Goal: Task Accomplishment & Management: Manage account settings

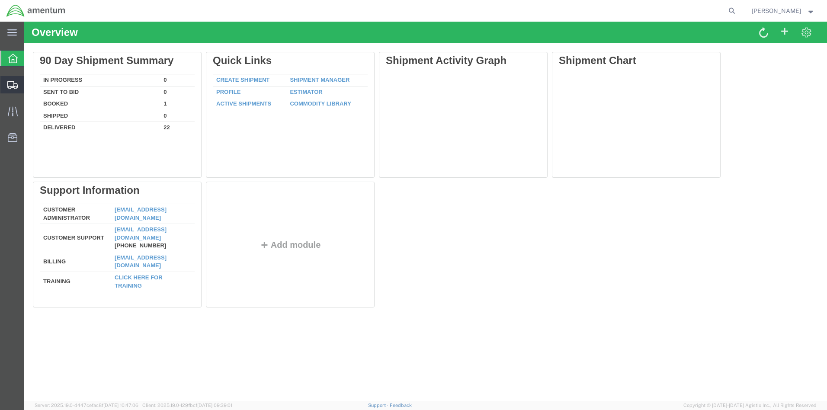
click at [0, 0] on span "Create from Template" at bounding box center [0, 0] width 0 height 0
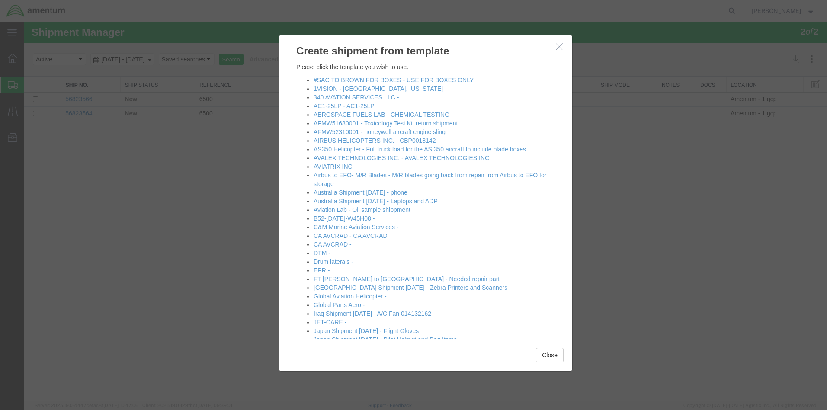
scroll to position [303, 0]
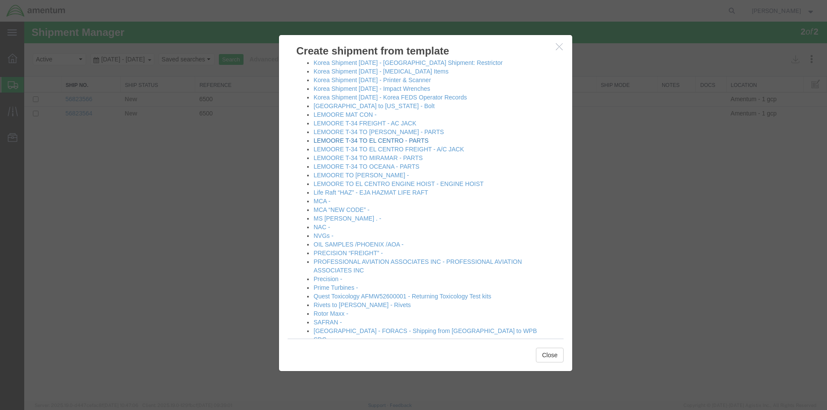
click at [352, 141] on link "LEMOORE T-34 TO EL CENTRO - PARTS" at bounding box center [371, 140] width 115 height 7
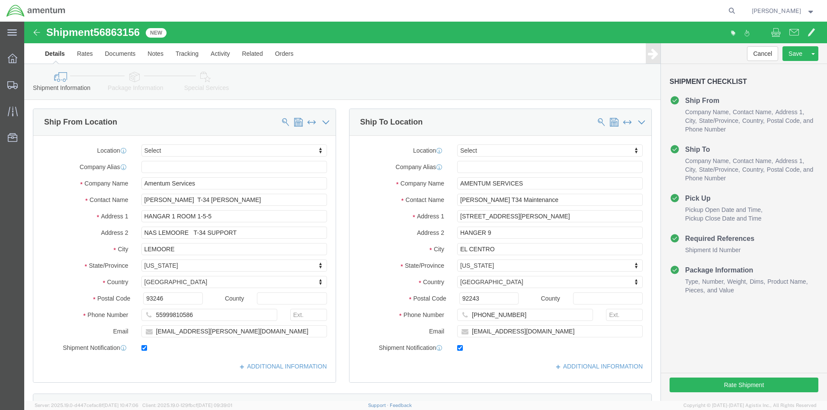
select select
click div "[DATE] 10:00 AM"
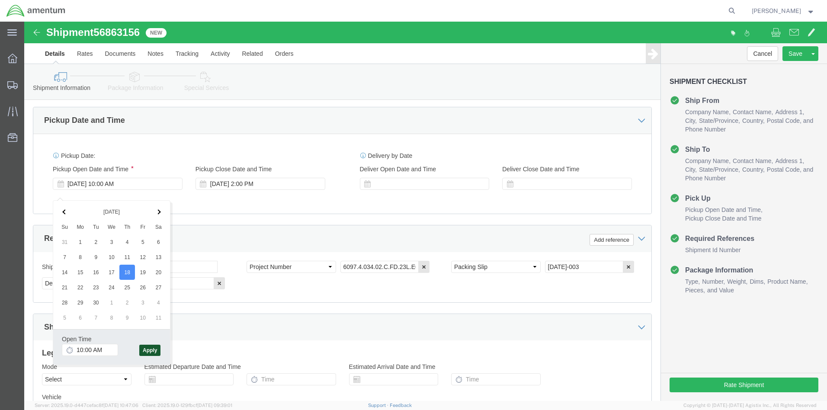
click button "Apply"
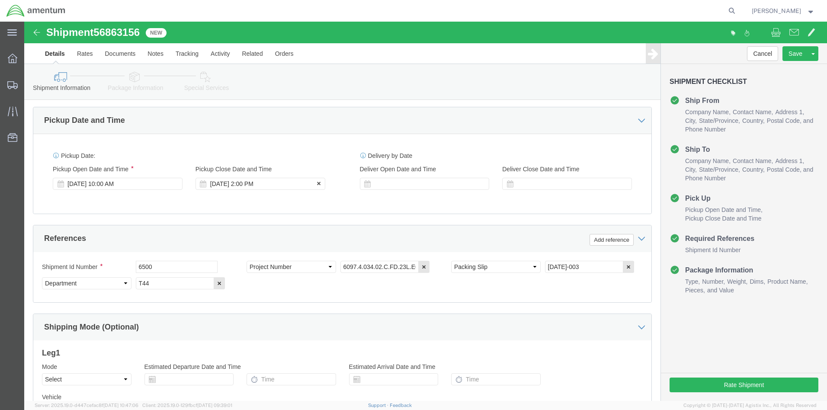
click div "[DATE] 2:00 PM"
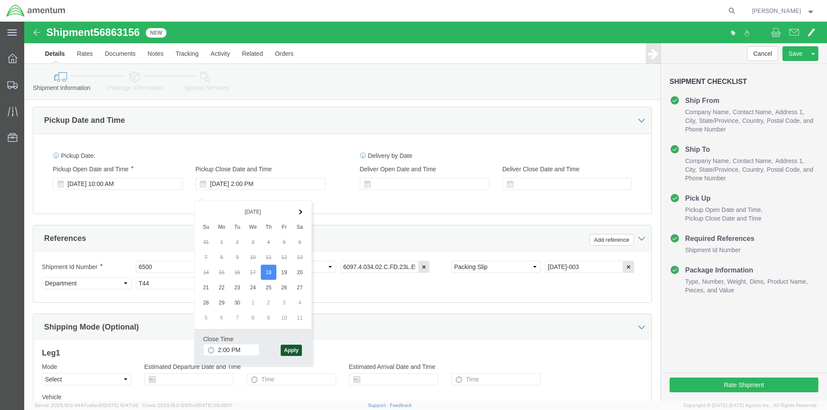
click button "Apply"
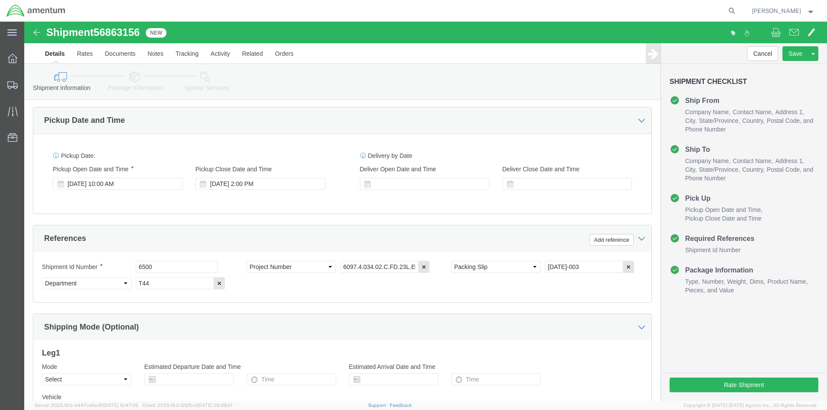
scroll to position [534, 0]
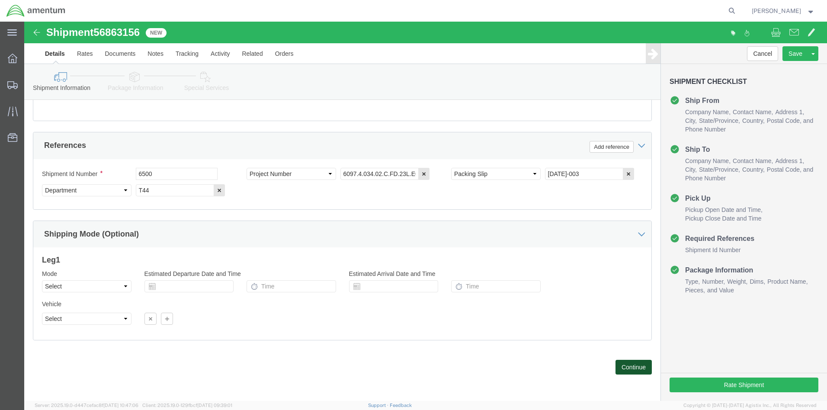
click button "Continue"
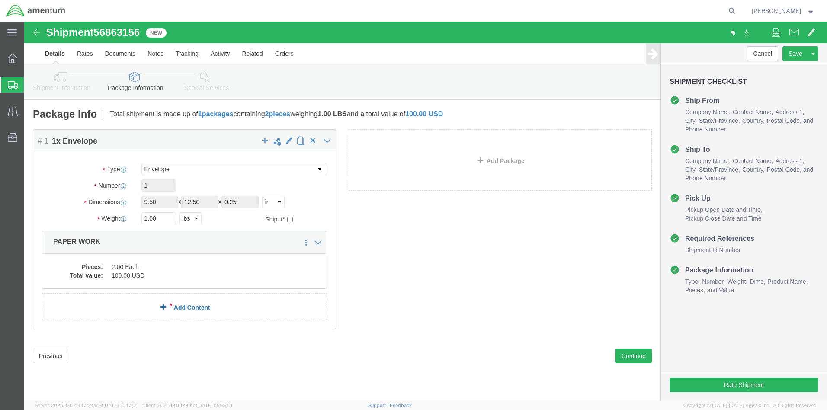
click link "Add Content"
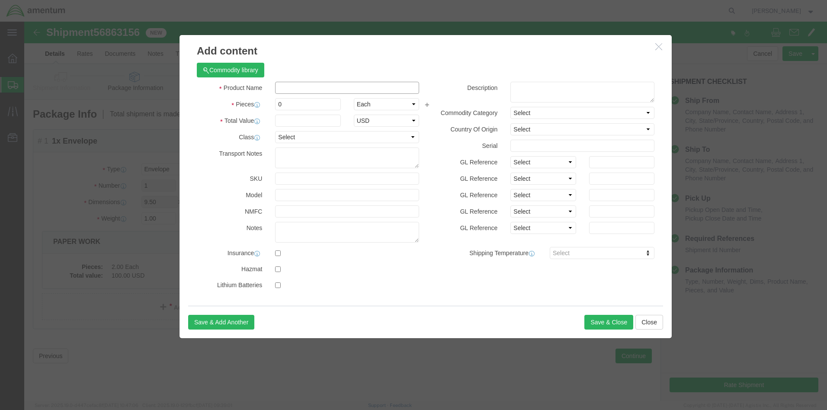
click input "text"
type input "TOOLS"
click input "0"
type input "2"
click input "text"
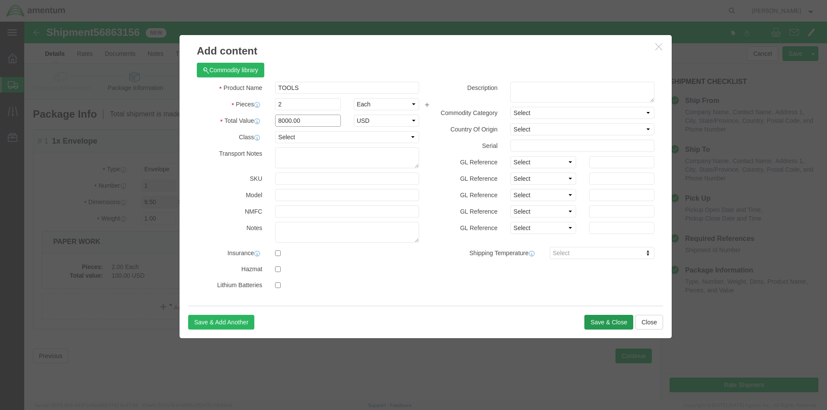
type input "8000.00"
click button "Save & Close"
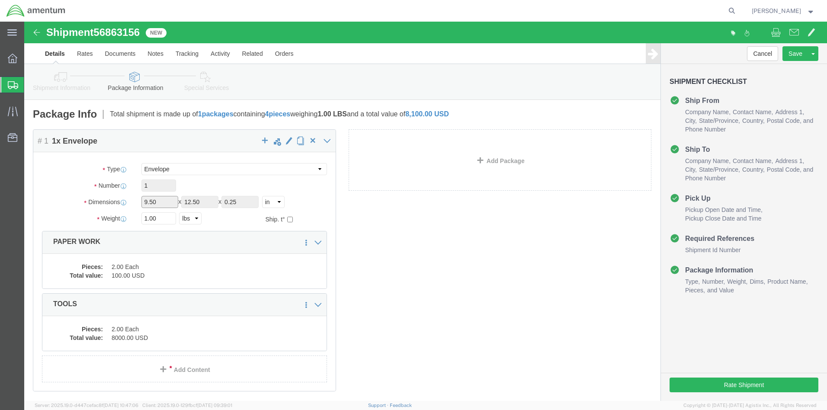
click input "9.50"
click icon
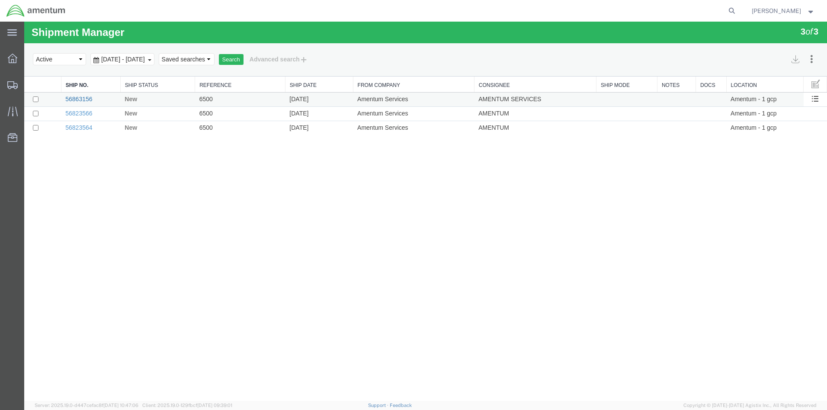
drag, startPoint x: 79, startPoint y: 96, endPoint x: 69, endPoint y: 100, distance: 10.4
click at [69, 100] on link "56863156" at bounding box center [78, 99] width 27 height 7
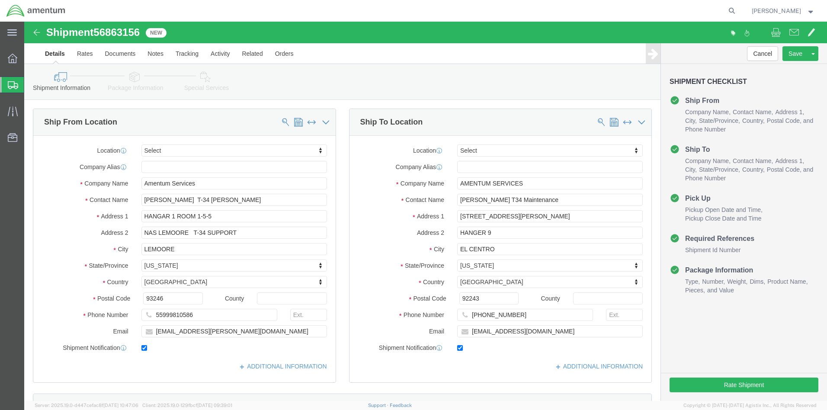
click div "[DATE] 10:00 AM"
click button "Apply"
click div "[DATE] 2:00 PM"
click button "Apply"
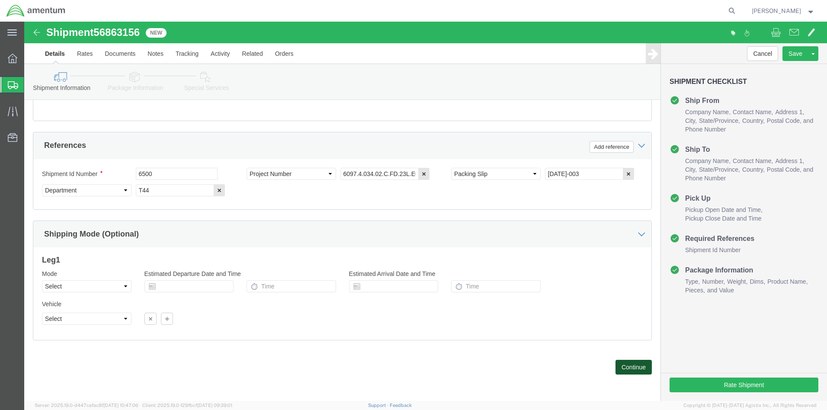
click button "Continue"
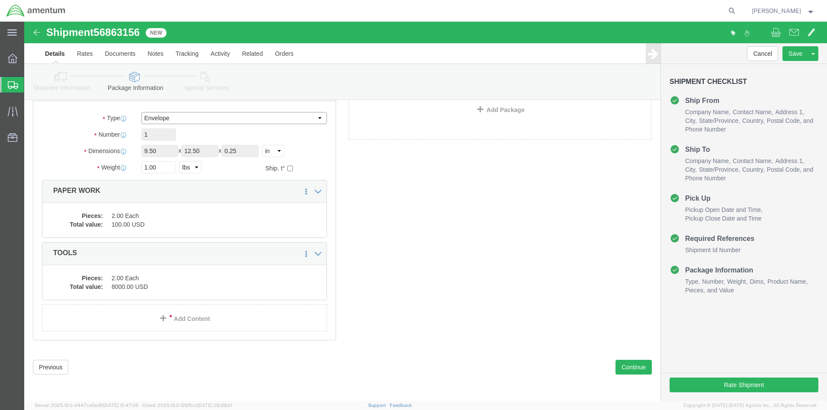
scroll to position [51, 0]
click div "Package Content # 1 1 x Envelope Package Type Select BCK Boxes Bale(s) Basket(s…"
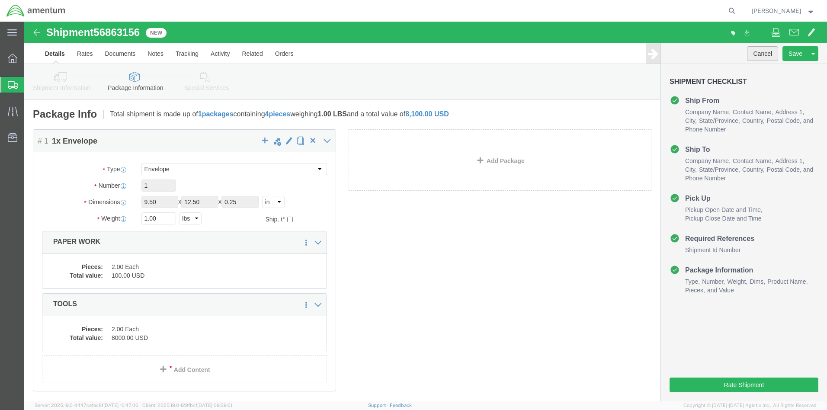
click button "Cancel"
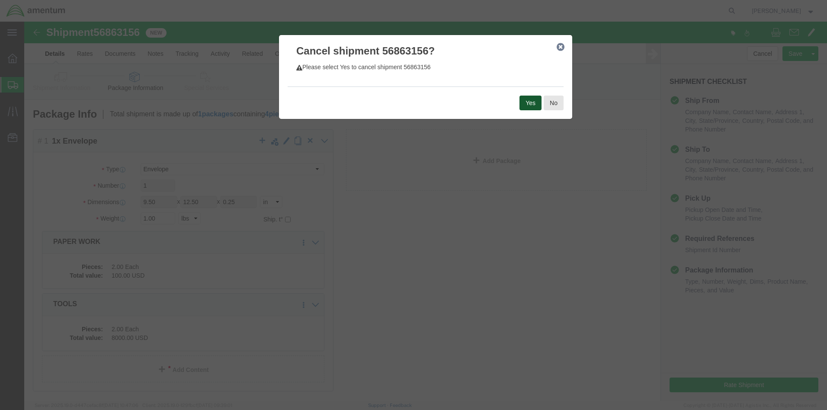
click button "Yes"
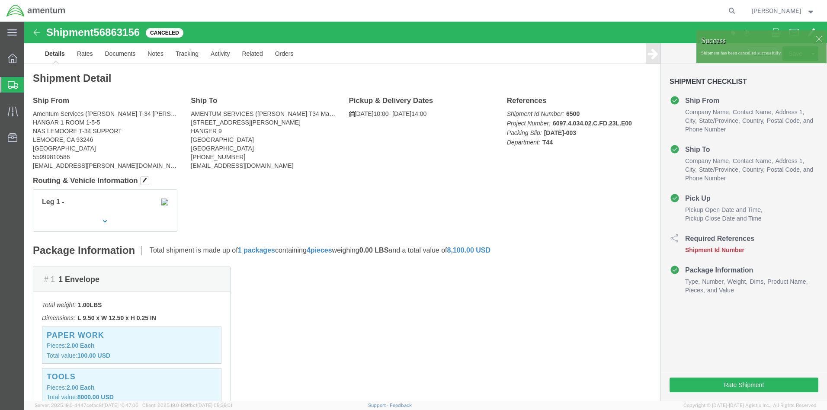
click at [0, 0] on span "Create from Template" at bounding box center [0, 0] width 0 height 0
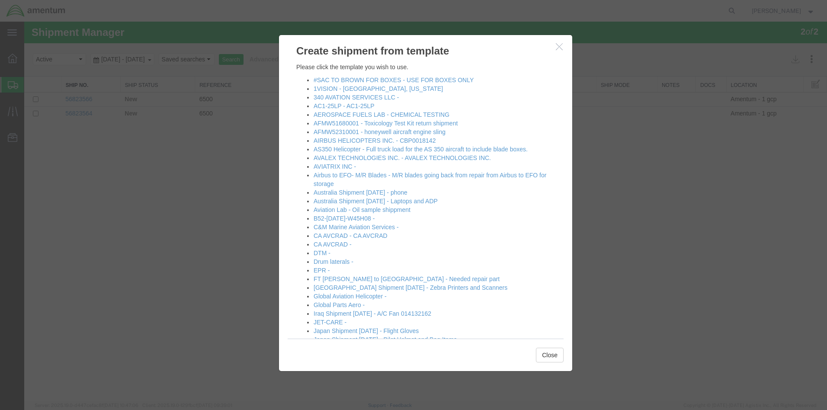
scroll to position [216, 0]
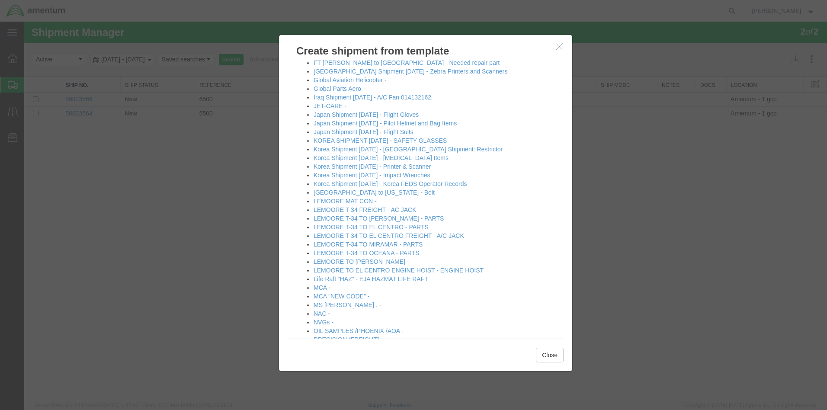
click at [431, 228] on li "LEMOORE T-34 TO EL CENTRO - PARTS" at bounding box center [434, 227] width 241 height 9
click at [429, 229] on li "LEMOORE T-34 TO EL CENTRO - PARTS" at bounding box center [434, 227] width 241 height 9
click at [429, 227] on li "LEMOORE T-34 TO EL CENTRO - PARTS" at bounding box center [434, 227] width 241 height 9
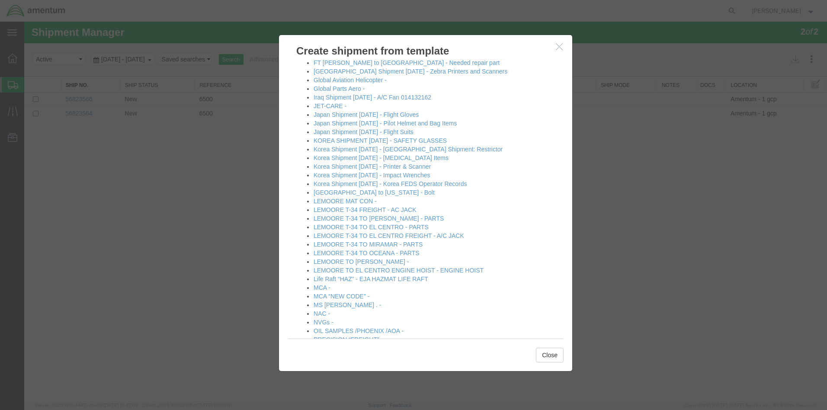
click at [429, 227] on li "LEMOORE T-34 TO EL CENTRO - PARTS" at bounding box center [434, 227] width 241 height 9
click at [393, 227] on link "LEMOORE T-34 TO EL CENTRO - PARTS" at bounding box center [371, 227] width 115 height 7
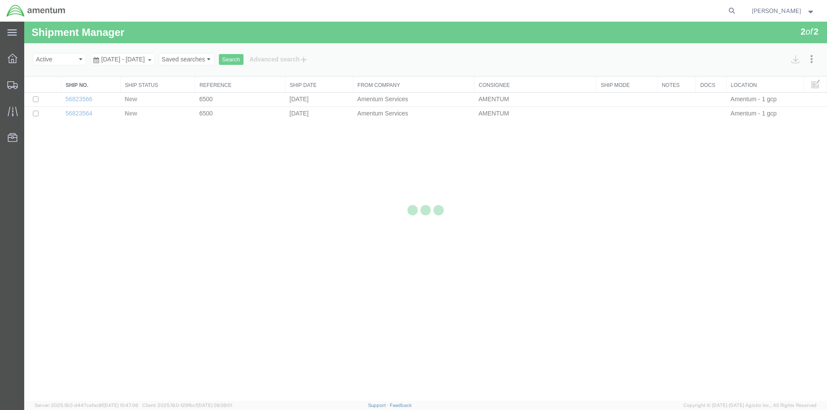
click at [393, 146] on link "LEMOORE T-34 TO EL CENTRO - PARTS" at bounding box center [371, 142] width 115 height 7
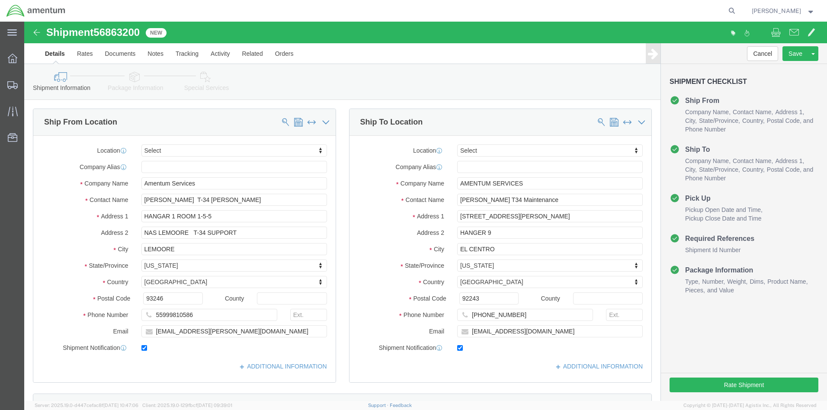
click div "[DATE] 10:00 AM"
click button "Apply"
click div "[DATE] 2:00 PM"
click button "Apply"
click button "Continue"
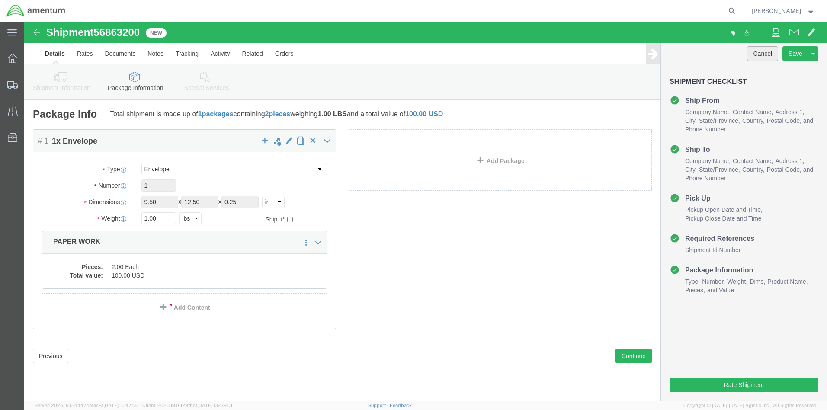
click button "Cancel"
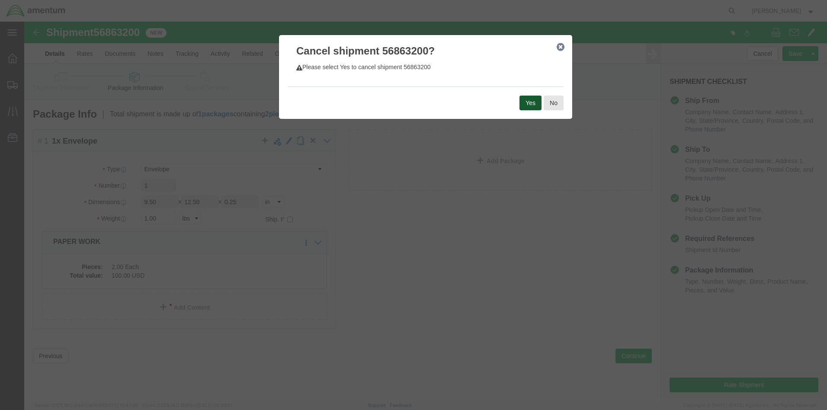
click button "Yes"
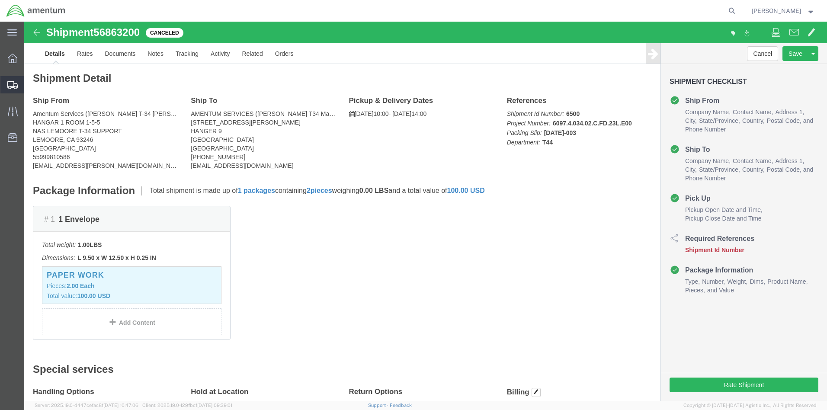
click at [0, 0] on span "Create from Template" at bounding box center [0, 0] width 0 height 0
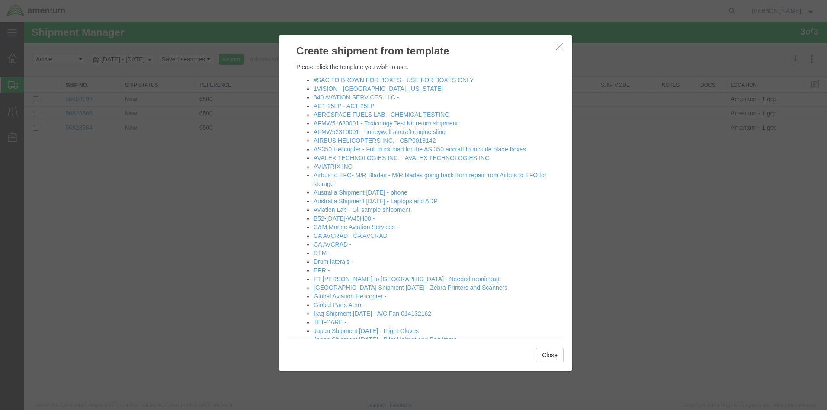
scroll to position [259, 0]
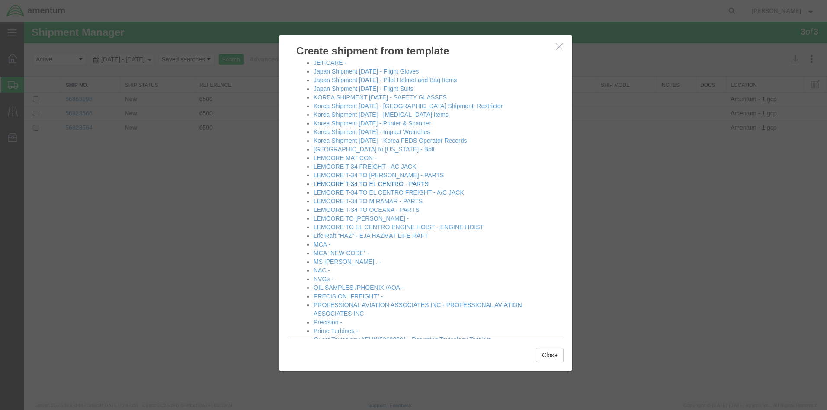
click at [700, 210] on div at bounding box center [425, 211] width 803 height 379
click at [385, 183] on link "LEMOORE T-34 TO EL CENTRO - PARTS" at bounding box center [371, 183] width 115 height 7
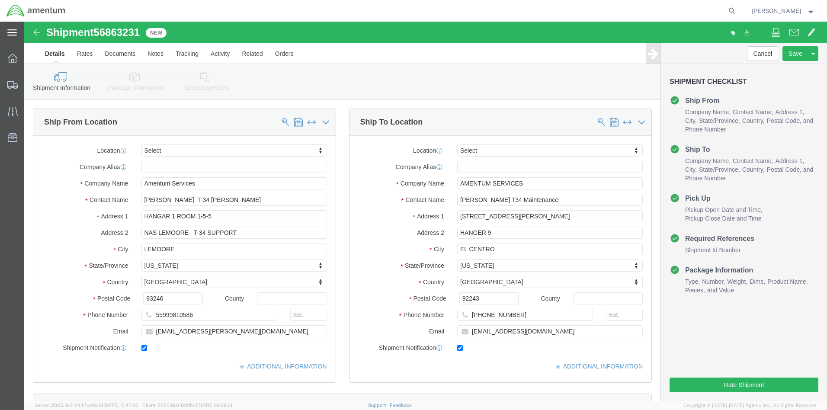
click at [10, 32] on icon at bounding box center [12, 32] width 10 height 6
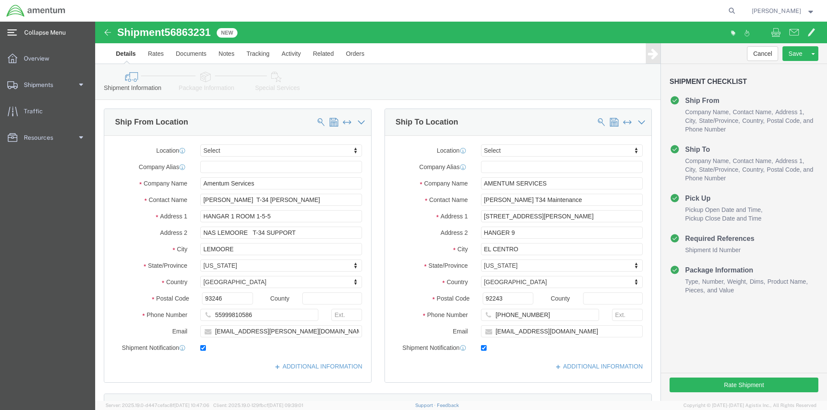
click at [10, 29] on icon at bounding box center [12, 32] width 10 height 6
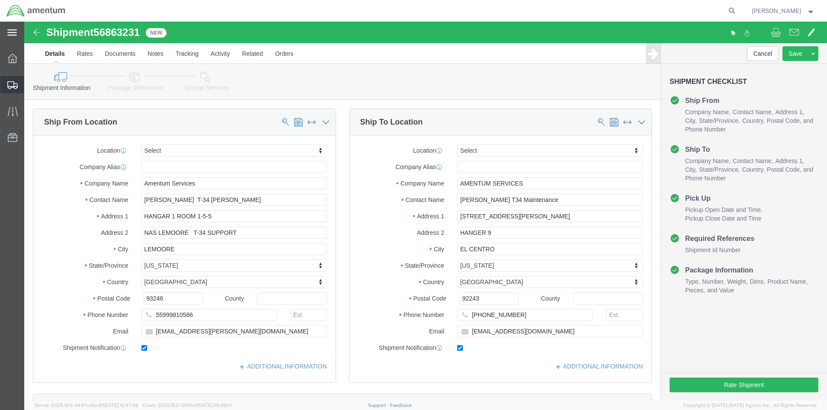
click at [0, 0] on span "Shipment Manager" at bounding box center [0, 0] width 0 height 0
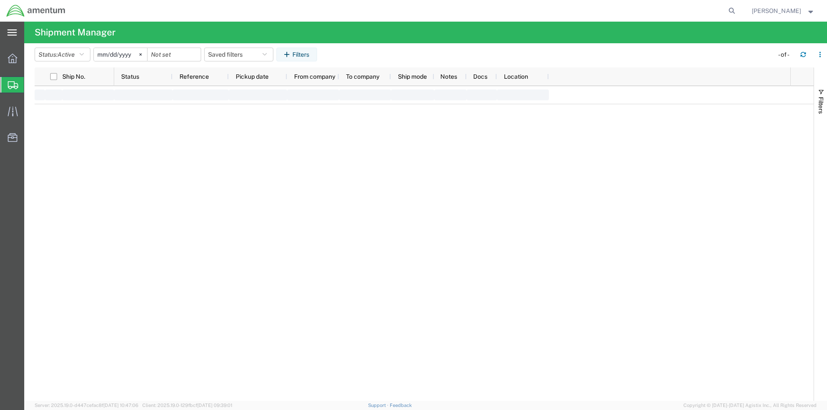
click at [0, 0] on span "Create Shipment" at bounding box center [0, 0] width 0 height 0
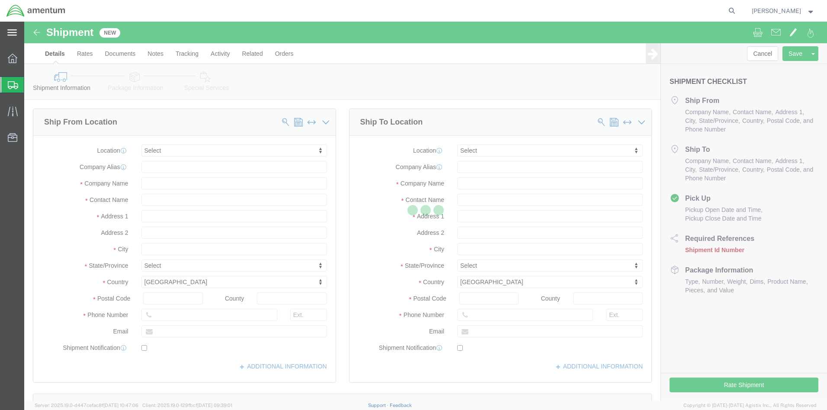
select select
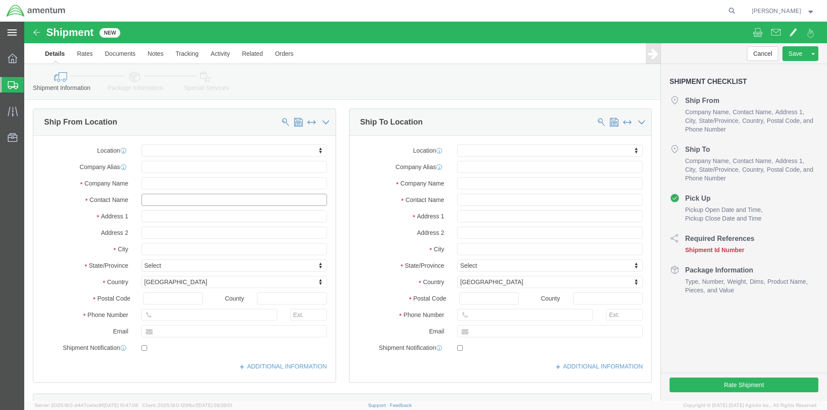
click input "text"
type input "QUIN"
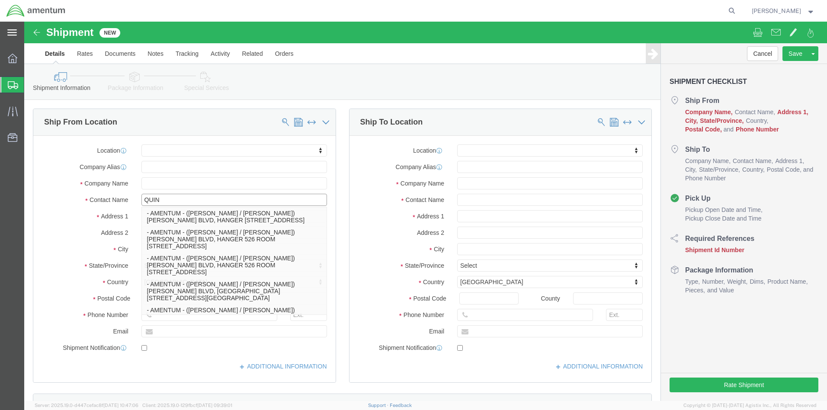
click p "- Amentum Services - (QUINCY GANN T-34 DAWG SHACK) HANGAR 1 ROOM 1-5-5, NAS LEM…"
select select
type input "HANGAR 1 ROOM 1-5-5"
type input "NAS LEMOORE T-34 SUPPORT"
type input "93246"
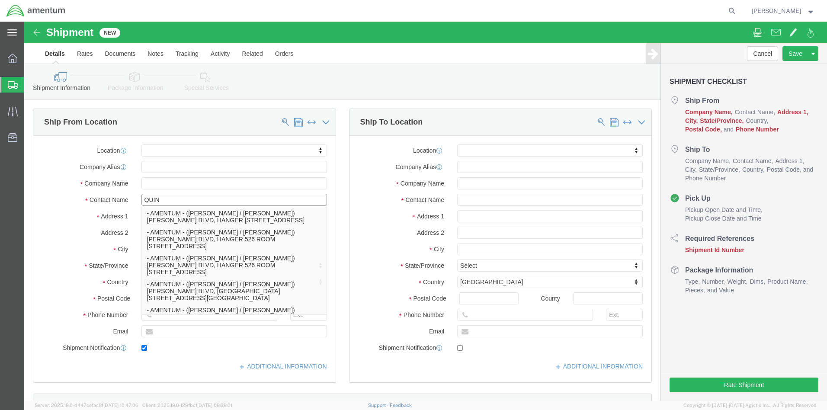
type input "55999810586"
type input "[EMAIL_ADDRESS][PERSON_NAME][DOMAIN_NAME]"
checkbox input "true"
type input "Amentum Services"
type input "[PERSON_NAME] T-34 [PERSON_NAME]"
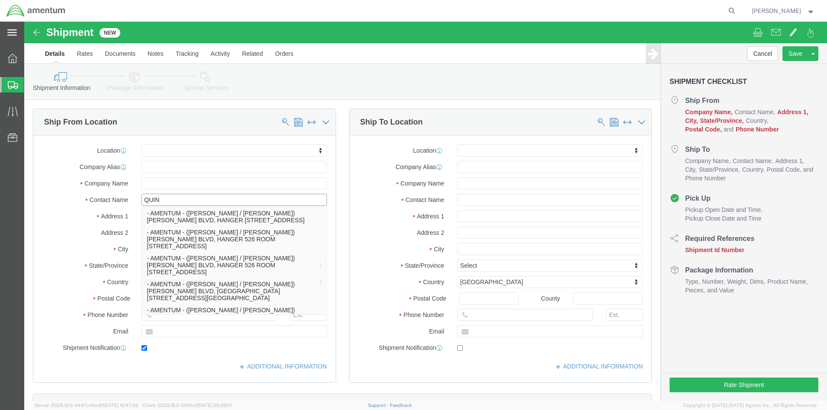
type input "LEMOORE"
select select "CA"
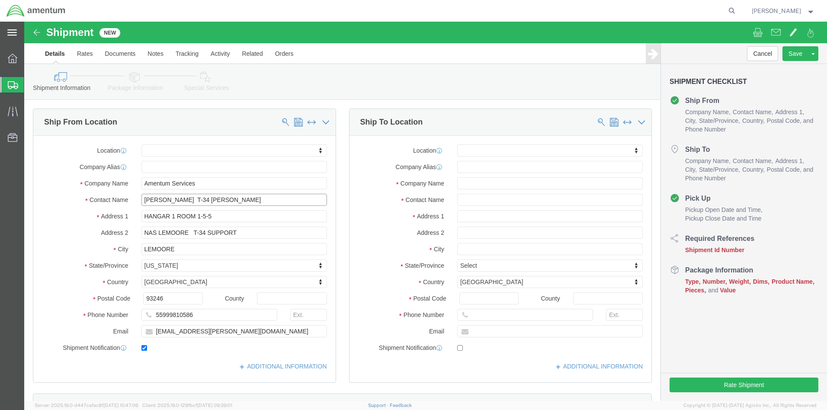
type input "[PERSON_NAME] T-34 [PERSON_NAME]"
click input "text"
type input "ADR"
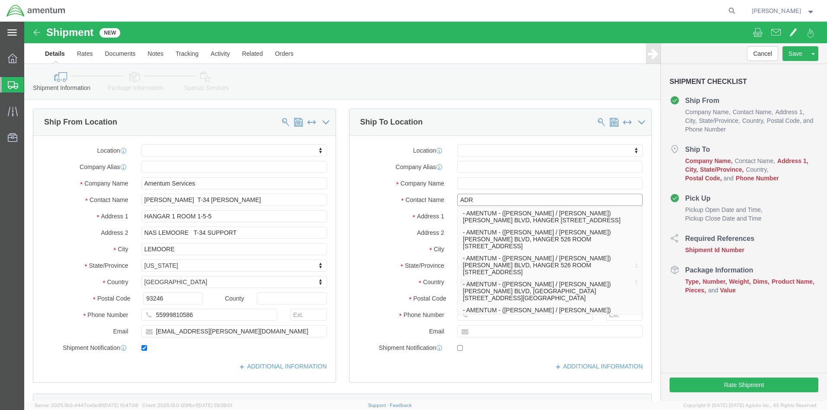
click p "- AMENTUM SERVICES - (ADRIAN CANTU T34 Maintenance) 2200 BENNET RD BLDG 316, HA…"
select select
type input "2200 BENNET RD BLDG 316"
type input "HANGER 9"
type input "92243"
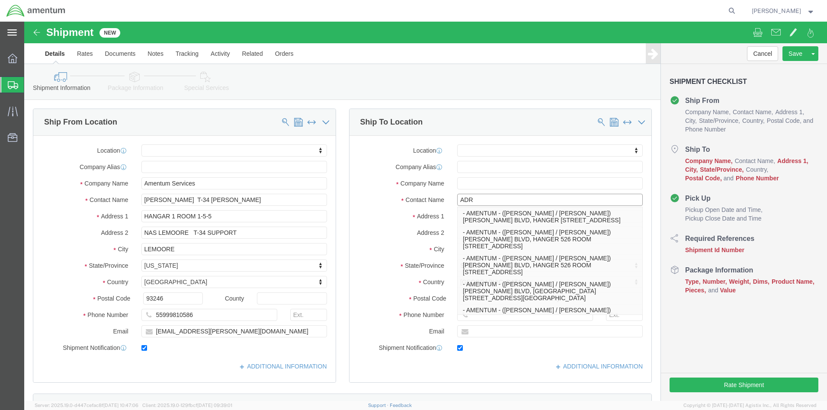
type input "1-760-335-3560"
type input "elcentro.t34@beamspeed.net"
checkbox input "true"
type input "AMENTUM SERVICES"
type input "ADRIAN CANTU T34 Maintenance"
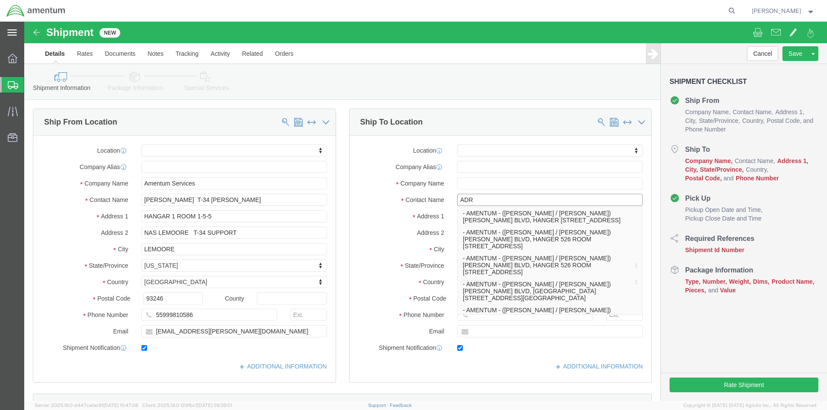
type input "EL CENTRO"
select select "CA"
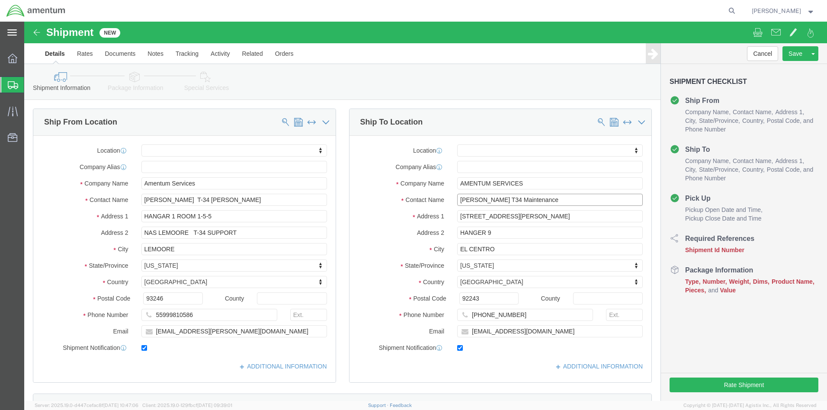
type input "ADRIAN CANTU T34 Maintenance"
click input "HANGER 9"
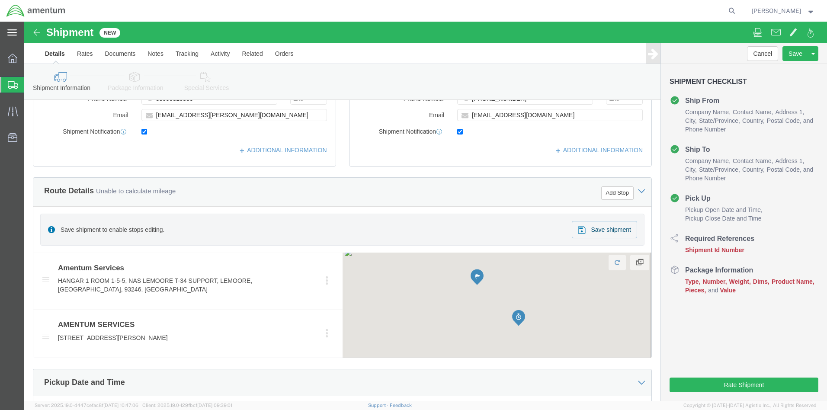
type input "HANGAR 9"
click div "[DATE] 10:00 AM"
click button "Apply"
click div "Sep 18 2025 11:00 AM"
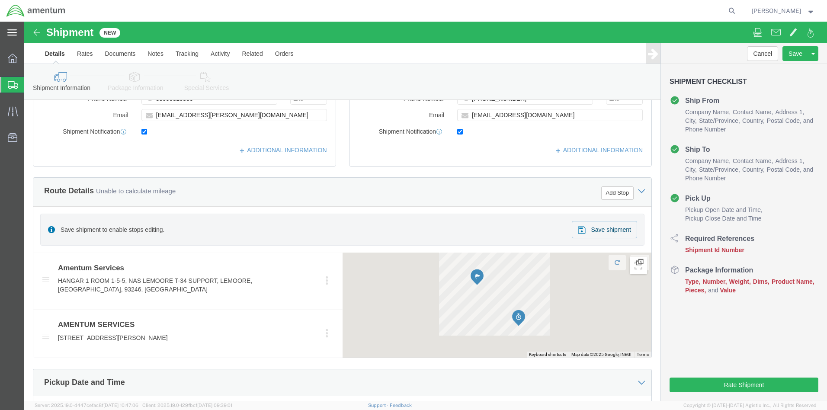
click input "2:00 AM"
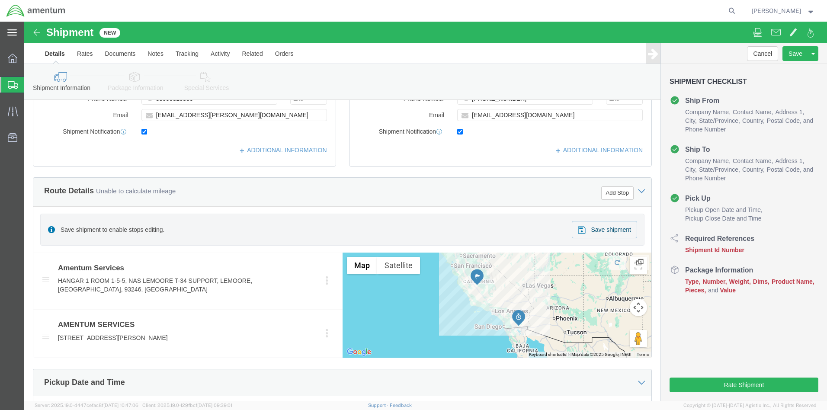
scroll to position [476, 0]
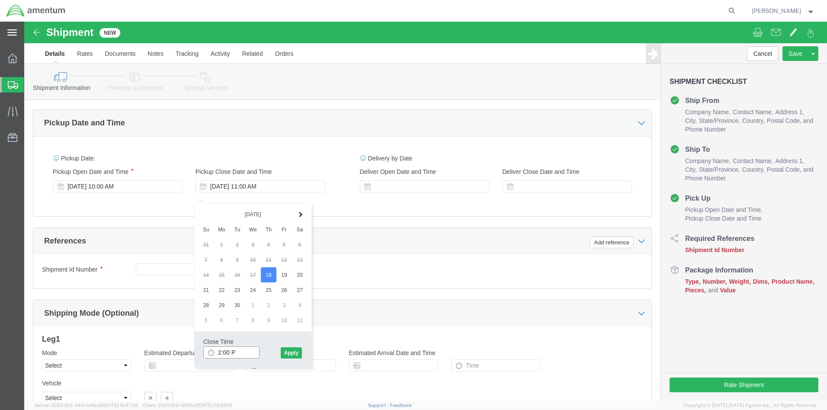
type input "2:00 PM"
click button "Apply"
click button "Continue"
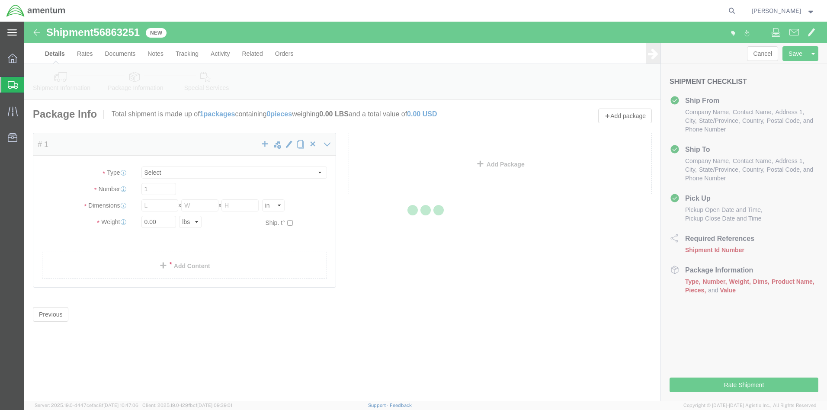
select select "CBOX"
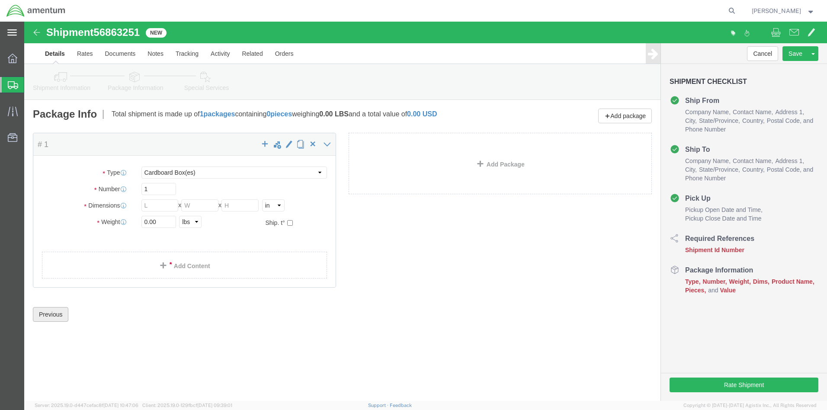
click button "Previous"
click span "Shipment Id Number"
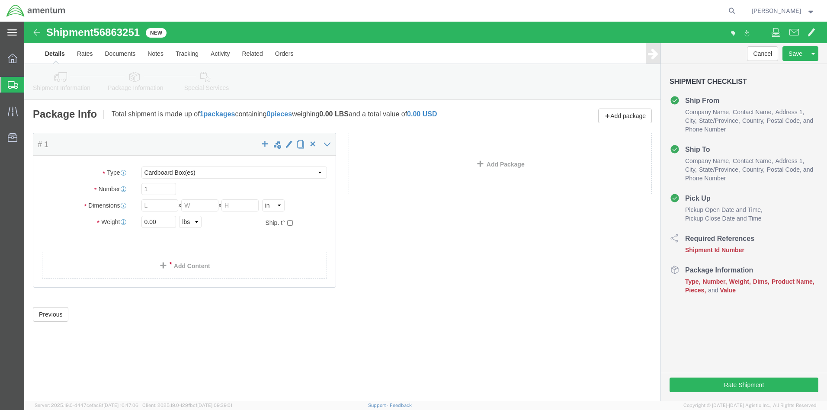
click img
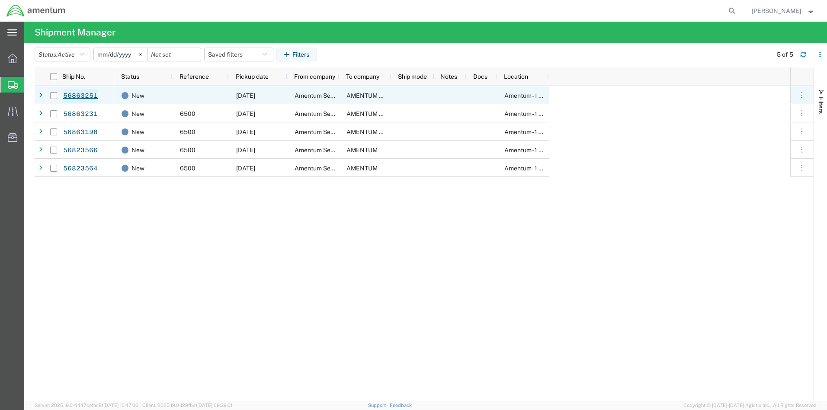
click at [69, 94] on link "56863251" at bounding box center [80, 96] width 35 height 14
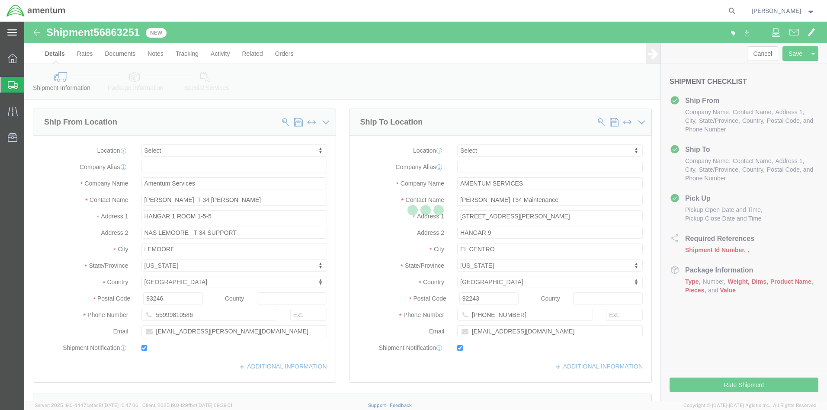
select select
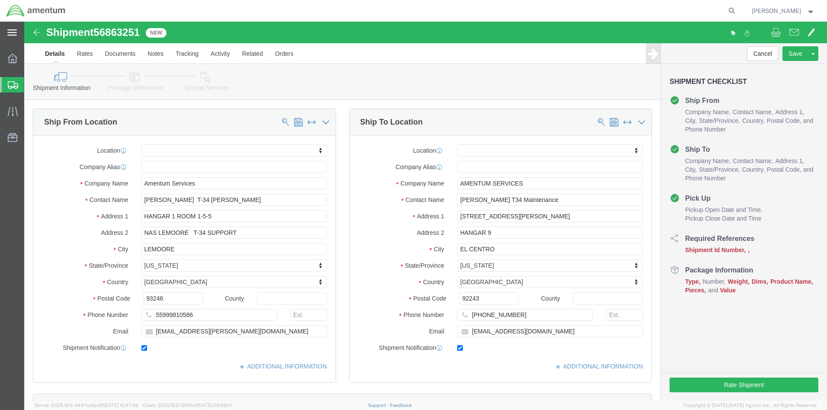
scroll to position [346, 0]
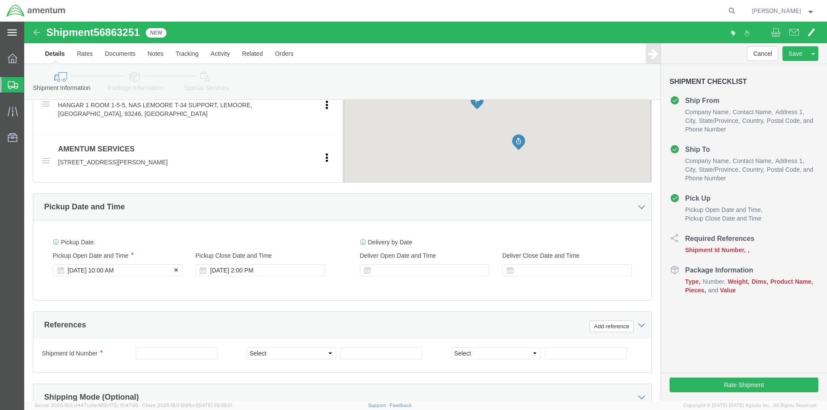
click div "[DATE] 10:00 AM"
click button "Apply"
click div "[DATE] 2:00 PM"
click button "Apply"
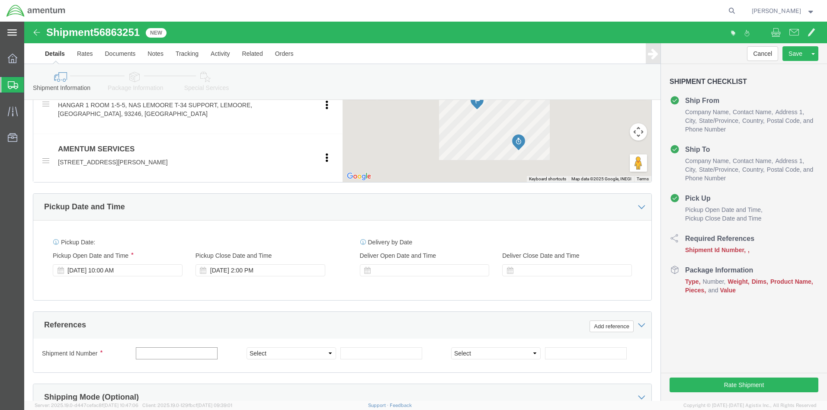
click input "text"
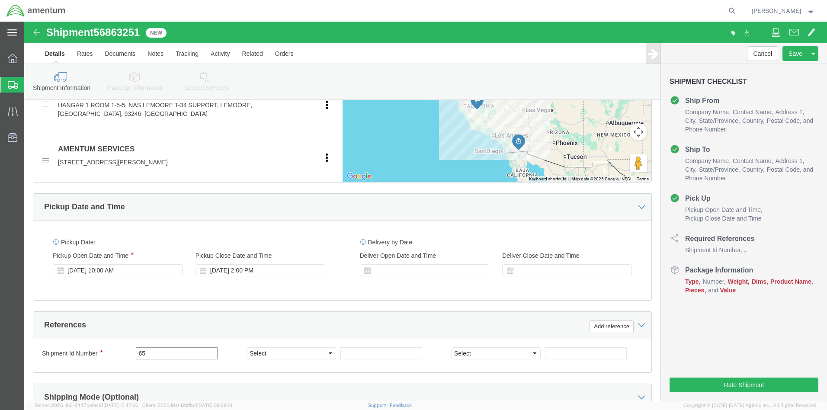
scroll to position [476, 0]
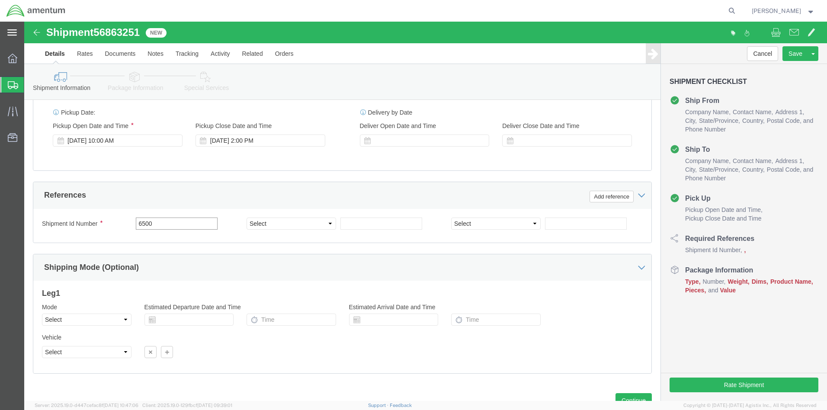
type input "6500"
select select "DEPT"
click input "text"
type input "T44"
select select "PROJNUM"
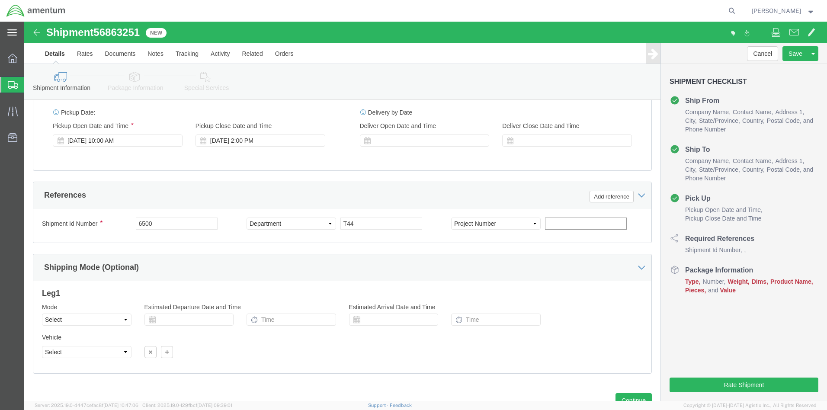
click input "text"
type input "6097.4.034.02.C.FD.23L.E00"
click button "Add reference"
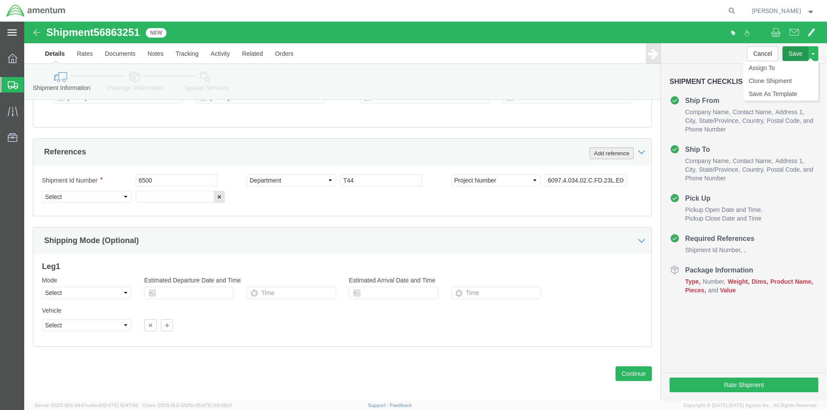
scroll to position [432, 0]
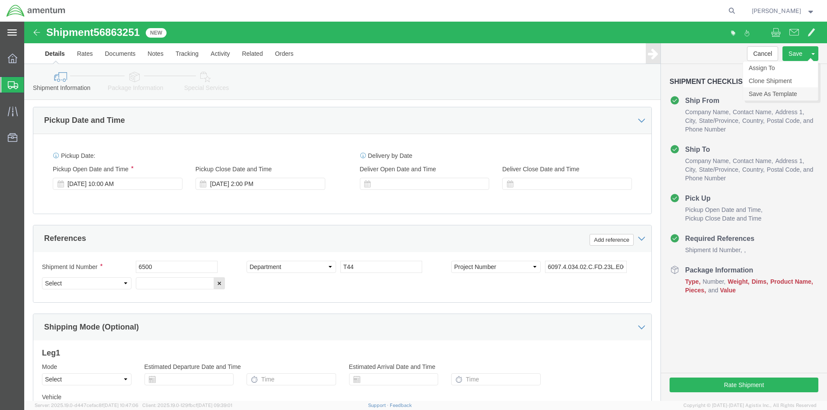
click link "Save As Template"
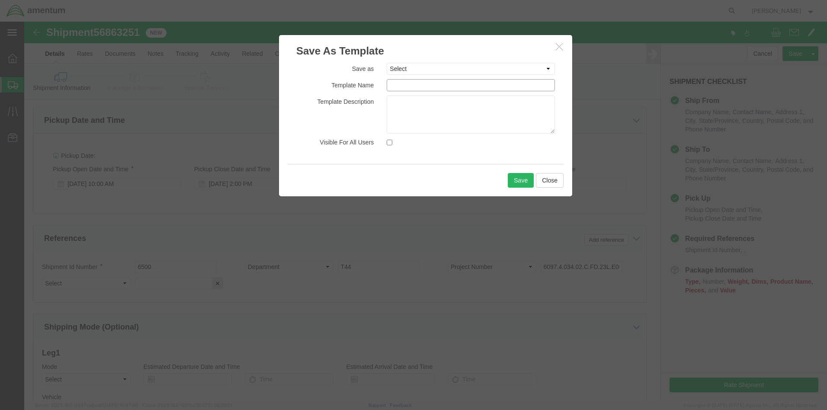
click input "text"
type input "LEMOORE EL CENTRO BOX"
click button "Save"
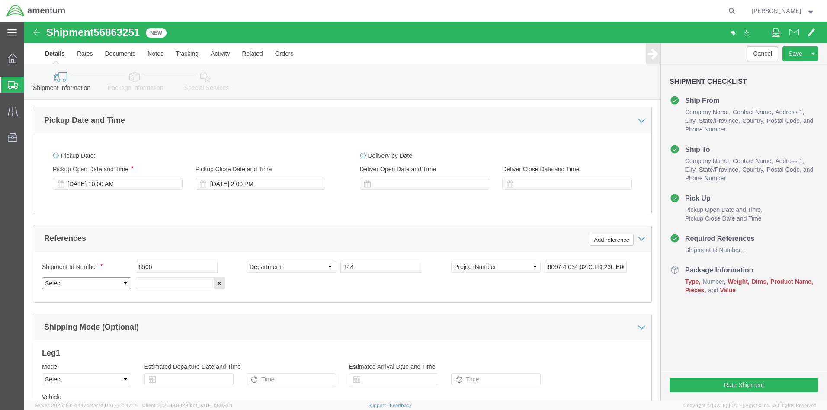
select select "PCKSLIP"
click input "text"
type input "18SEP-001"
click button "Continue"
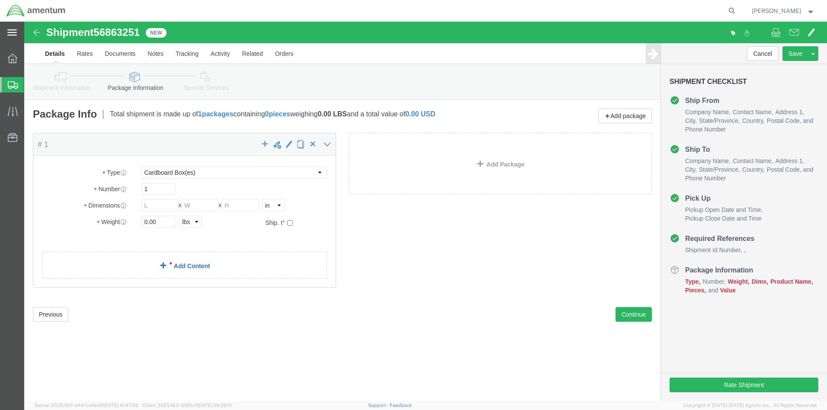
click link "Add Content"
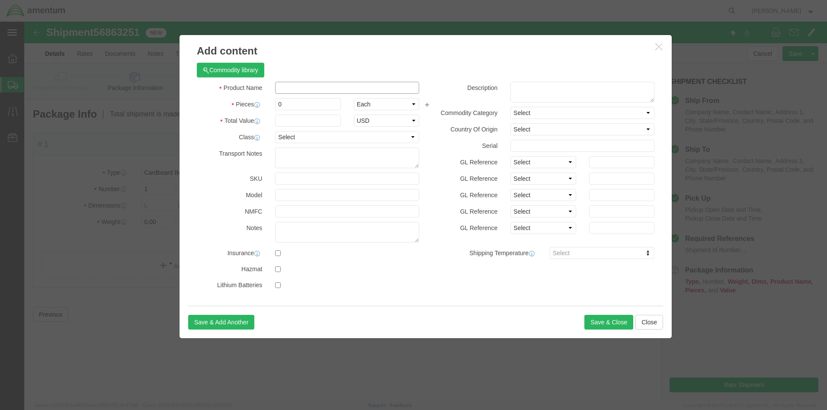
click input "text"
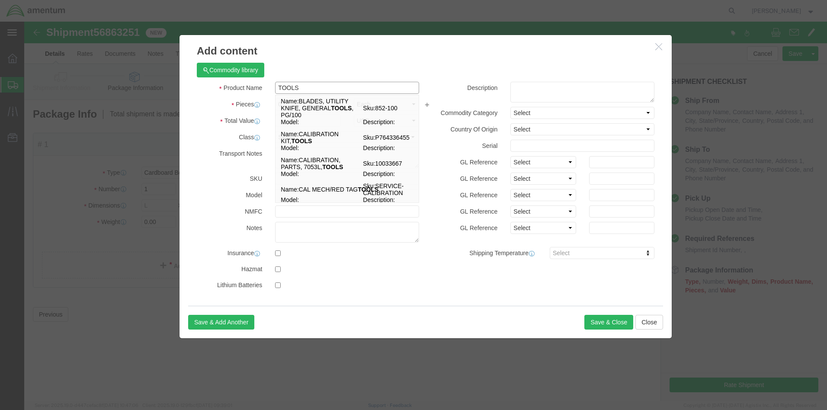
click input "TOOLS"
type input "TOOLS"
click div "Product Name TOOLS TOOLS Name: BLADES, UTILITY KNIFE, GENERAL TOOLS , PG/100 Sk…"
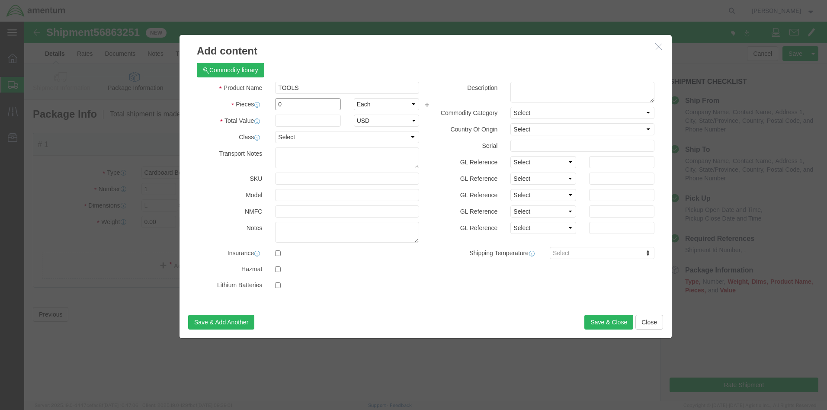
click input "0"
type input "2"
click input "text"
type input "8000.00"
click button "Save & Close"
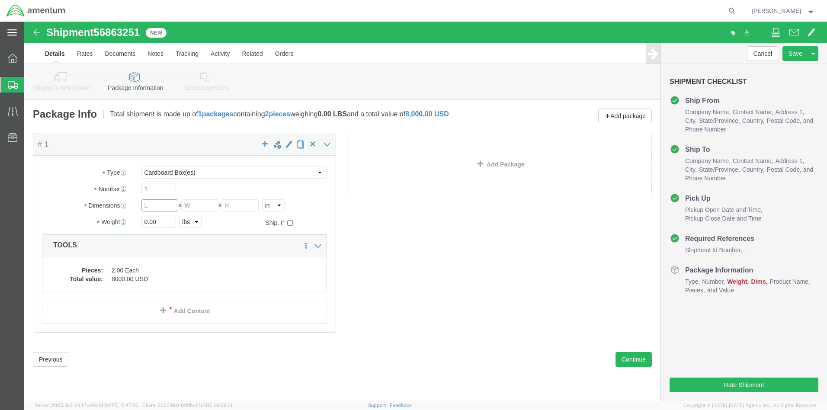
click input "text"
type input "10"
type input "0"
type input "8"
click input "0.00"
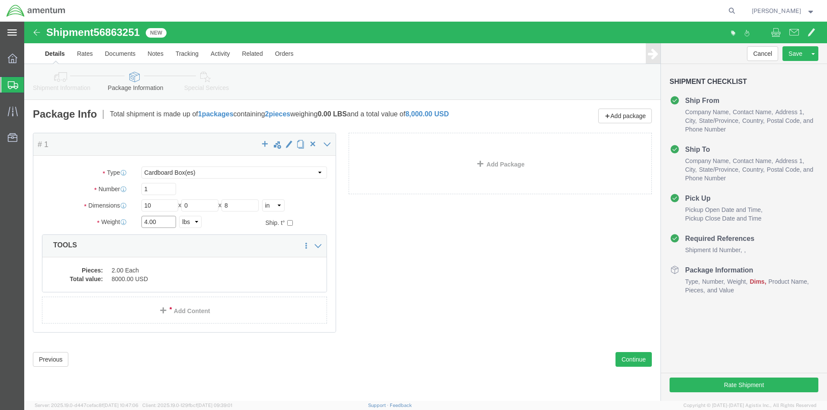
type input "4.00"
click div "Package Content # 1 x Package Type Select BCK Boxes Bale(s) Basket(s) Bolt(s) B…"
click button "Rate Shipment"
click link "Package Information"
click input "0"
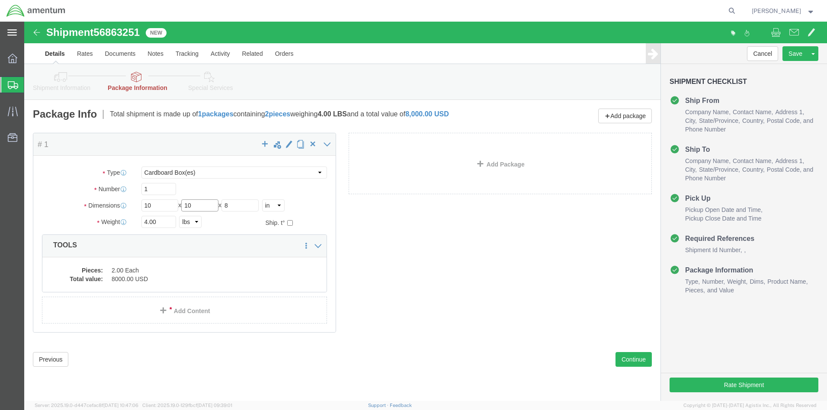
type input "10"
click div "Package Content # 1 x Package Type Select BCK Boxes Bale(s) Basket(s) Bolt(s) B…"
click button "Rate Shipment"
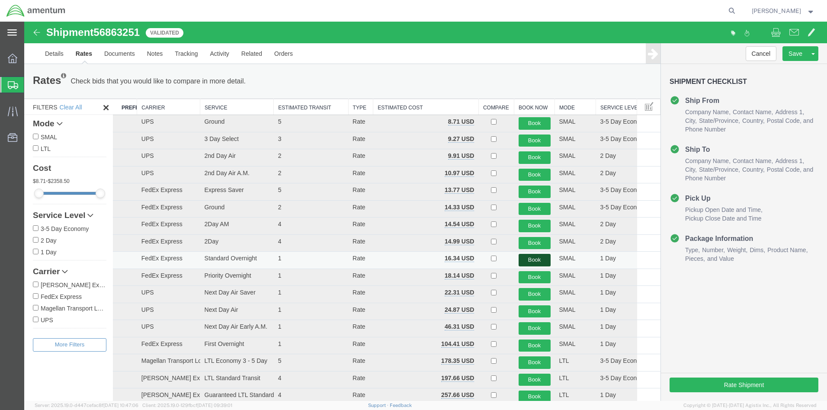
click at [537, 256] on button "Book" at bounding box center [534, 260] width 32 height 13
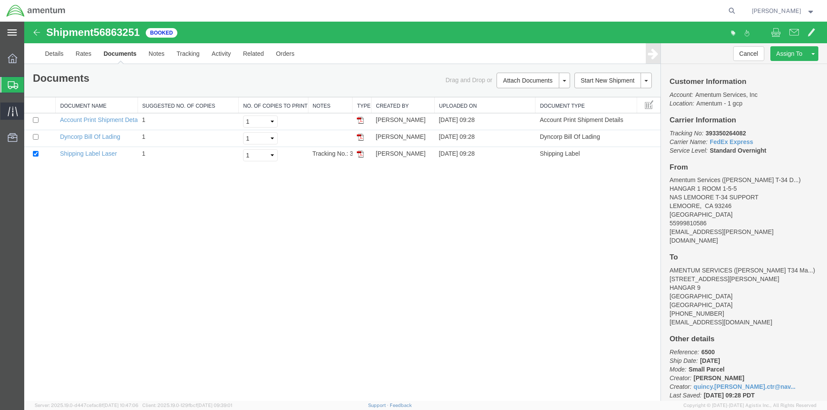
click at [12, 110] on icon at bounding box center [12, 111] width 10 height 10
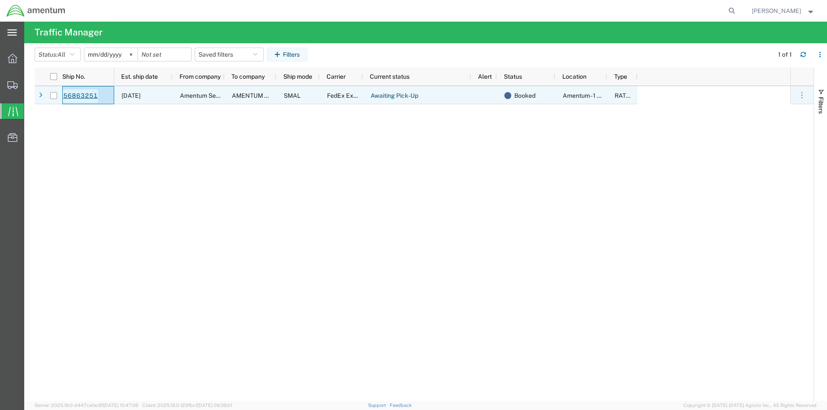
click at [75, 95] on link "56863251" at bounding box center [80, 96] width 35 height 14
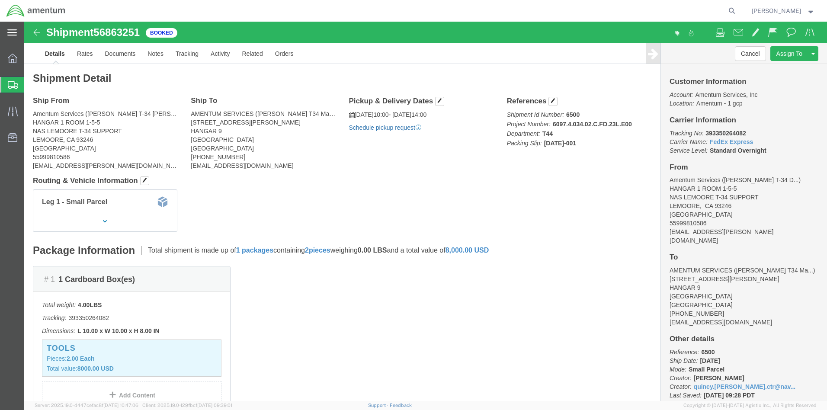
click link "Schedule pickup request"
click at [0, 0] on span "Create from Template" at bounding box center [0, 0] width 0 height 0
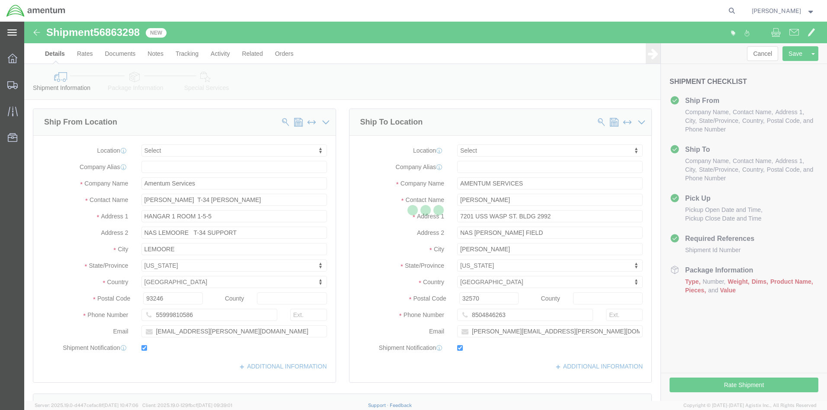
select select
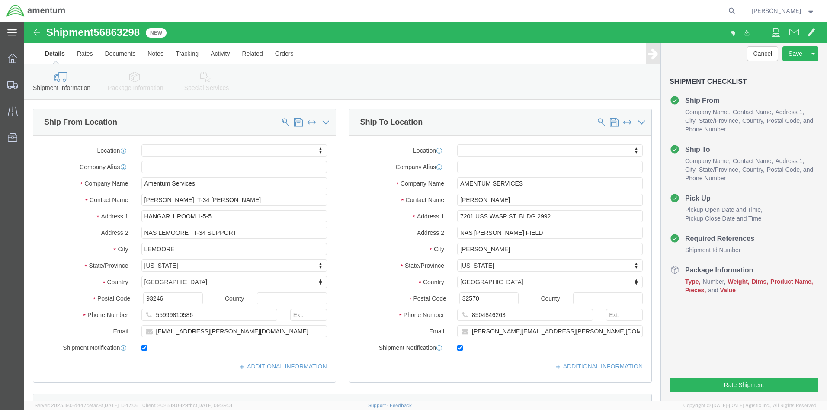
click div "[DATE] 10:00 AM"
click button "Apply"
click div "Sep 18 2025 11:00 AM"
click input "2:00 AM"
type input "2:00 PM"
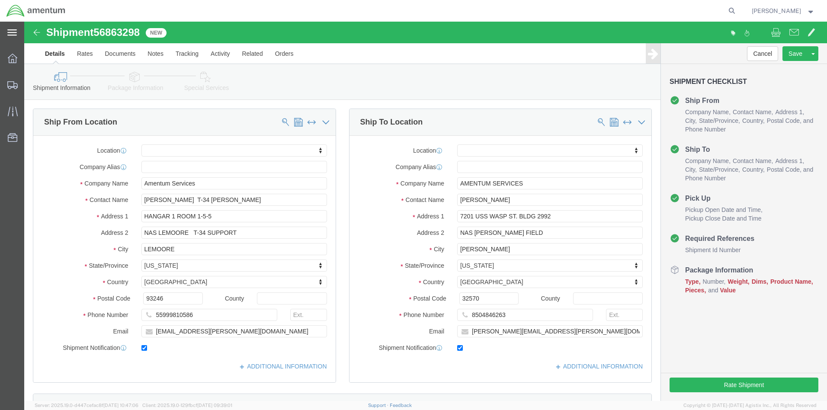
click button "Apply"
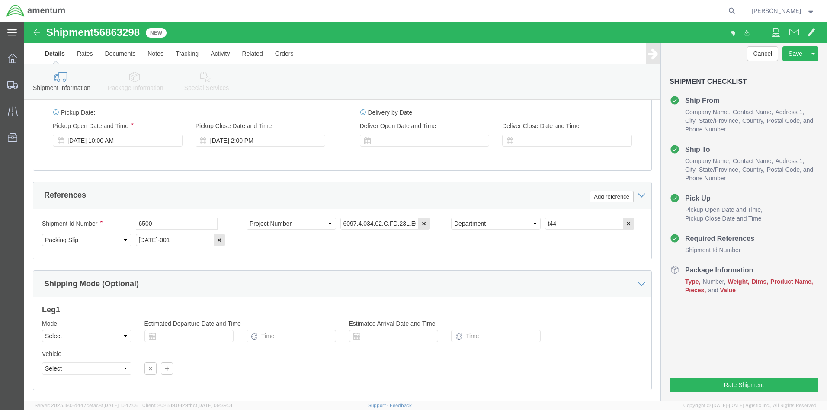
click button "Continue"
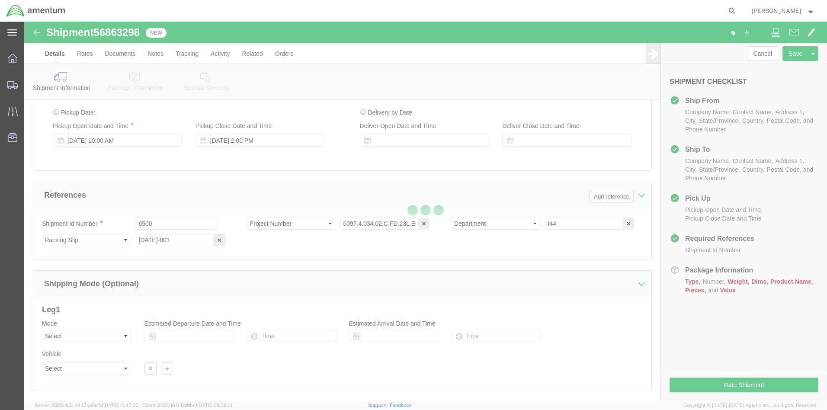
scroll to position [534, 0]
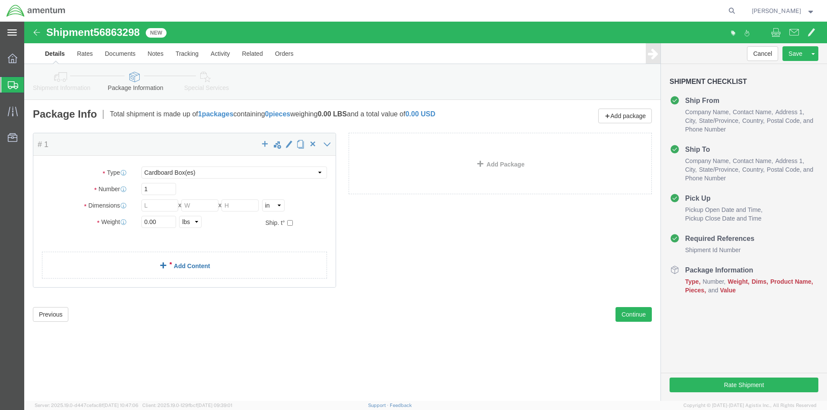
click link "Add Content"
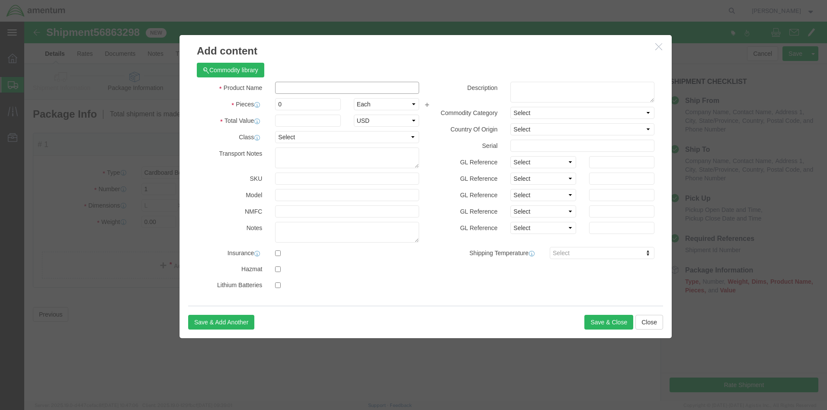
click input "text"
type input "AIRCRAFT PARTS"
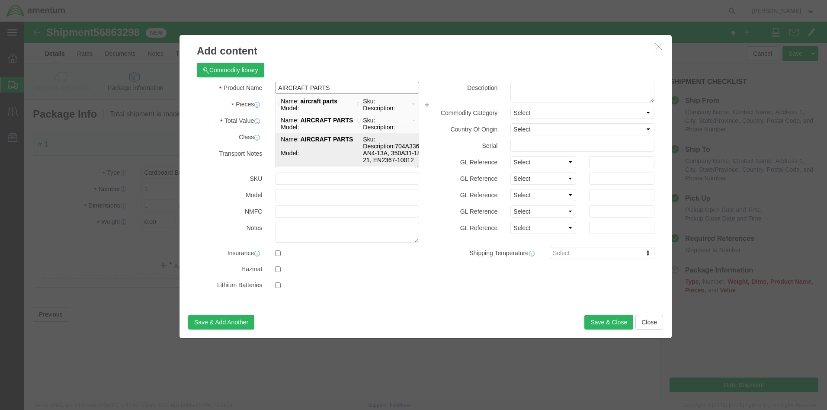
click td "Model:"
select select
type input "100"
select select
select select "US"
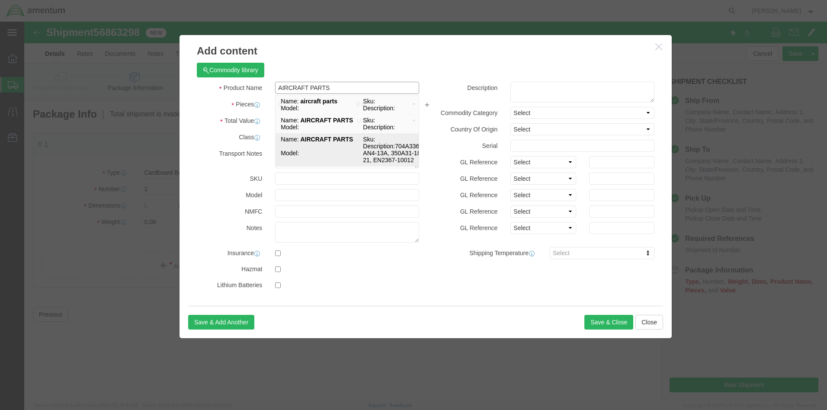
type textarea "704A3363330 AN4-13A, 350A31-1873-21, EN2367-10012"
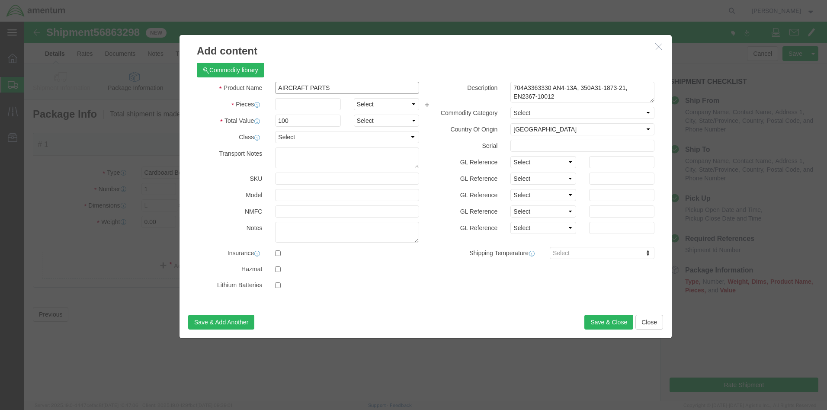
type input "AIRCRAFT PARTS"
click input "text"
type input "3"
click input "300"
type input "3"
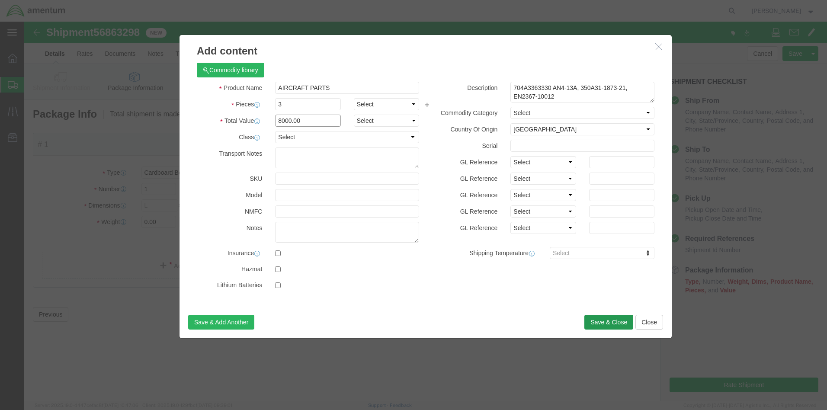
type input "8000.00"
click button "Save & Close"
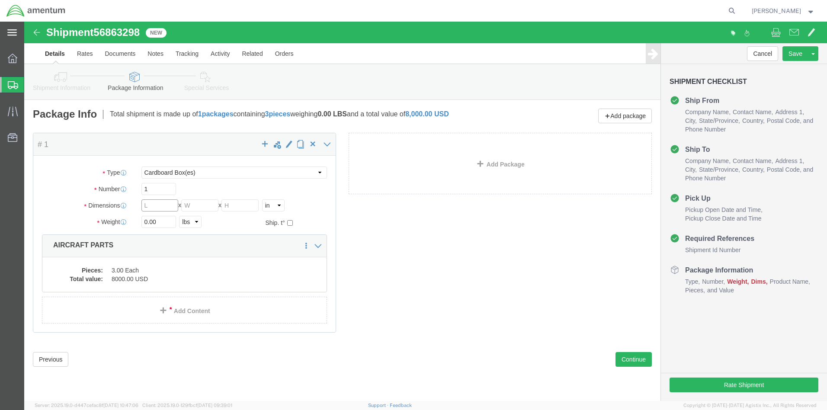
click input "text"
type input "10"
type input "8"
click input "0.00"
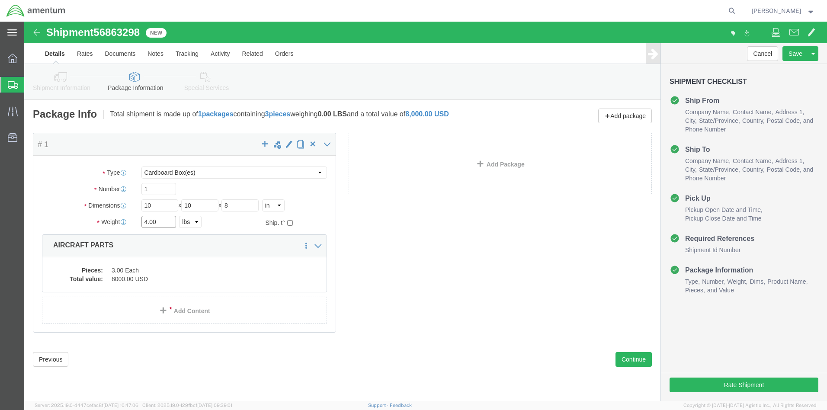
type input "4.00"
click div "Package Content # 1 x Package Type Select BCK Boxes Bale(s) Basket(s) Bolt(s) B…"
click button "Rate Shipment"
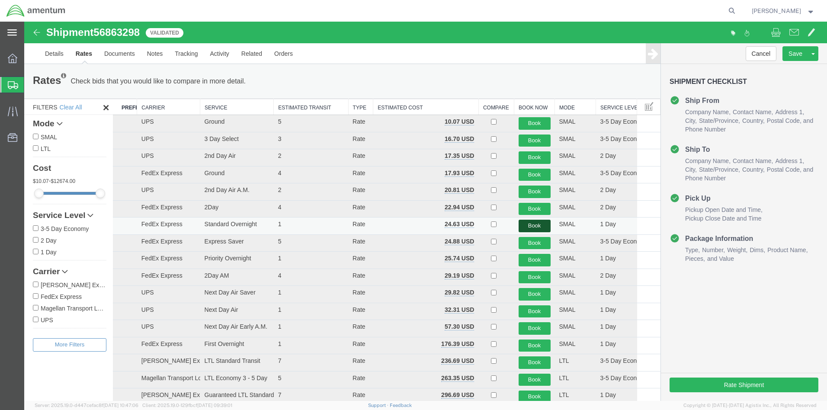
click at [536, 223] on button "Book" at bounding box center [534, 226] width 32 height 13
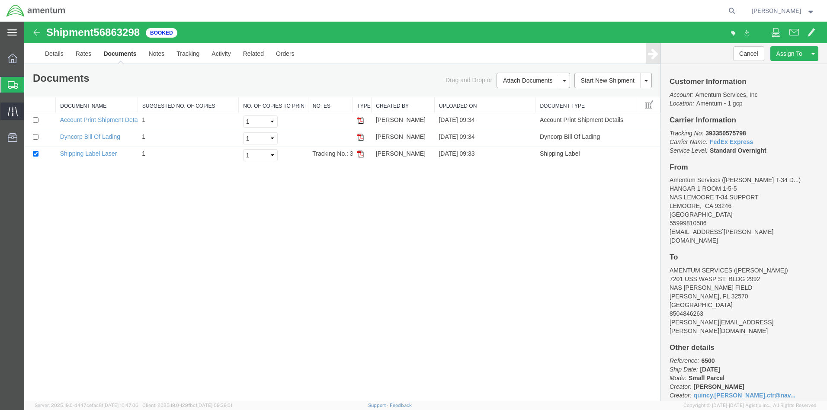
click at [14, 110] on icon at bounding box center [13, 111] width 10 height 10
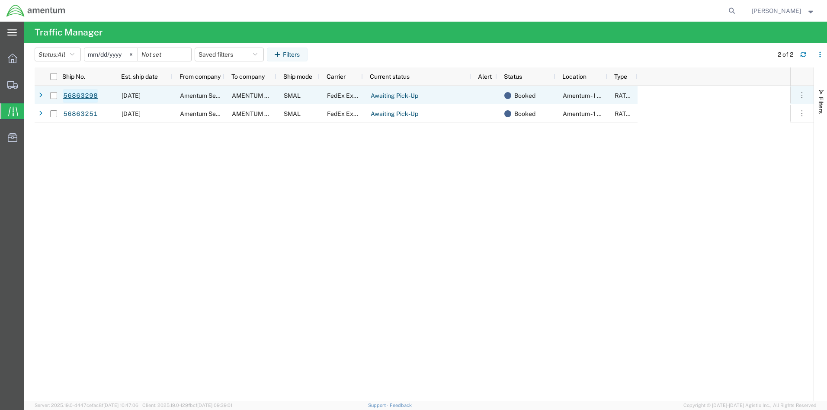
click at [78, 97] on link "56863298" at bounding box center [80, 96] width 35 height 14
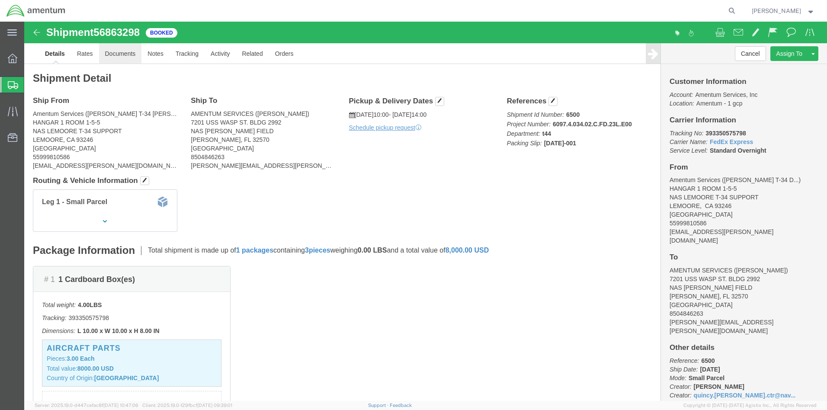
click link "Documents"
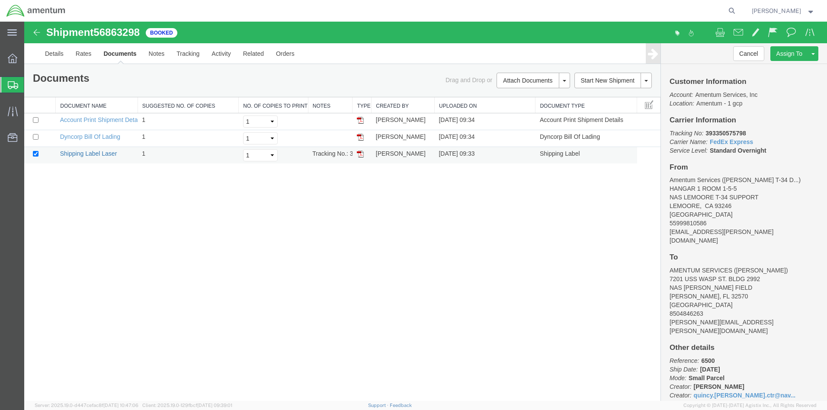
click at [70, 153] on link "Shipping Label Laser" at bounding box center [88, 153] width 57 height 7
